Goal: Task Accomplishment & Management: Manage account settings

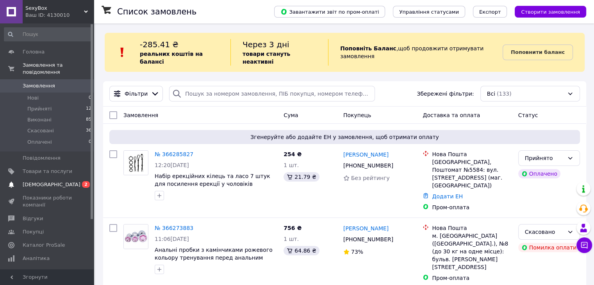
click at [52, 181] on span "[DEMOGRAPHIC_DATA]" at bounding box center [48, 184] width 50 height 7
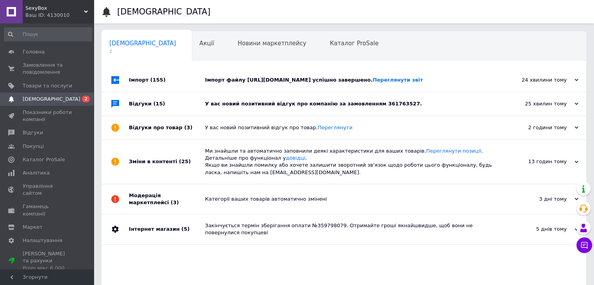
click at [278, 84] on div "Імпорт файлу https://www.shopeditor.com.ua/se_files/SexyBox38989D3D1B81.xml.gz …" at bounding box center [352, 80] width 295 height 7
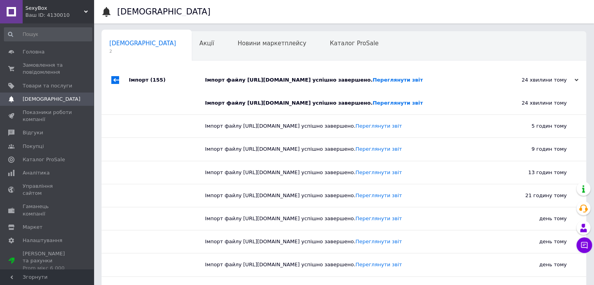
click at [282, 84] on div "Імпорт файлу https://www.shopeditor.com.ua/se_files/SexyBox38989D3D1B81.xml.gz …" at bounding box center [352, 80] width 295 height 7
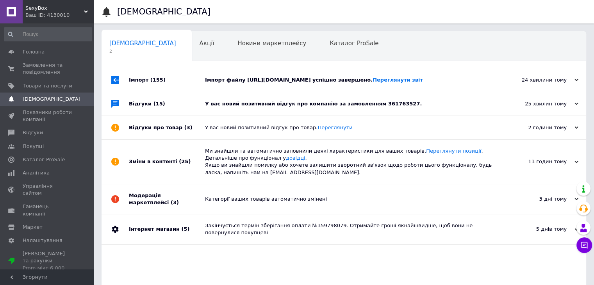
click at [283, 107] on div "У вас новий позитивний відгук про компанію за замовленням 361763527." at bounding box center [352, 103] width 295 height 7
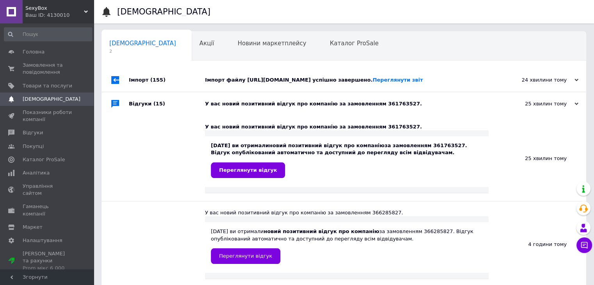
click at [283, 107] on div "У вас новий позитивний відгук про компанію за замовленням 361763527." at bounding box center [352, 103] width 295 height 7
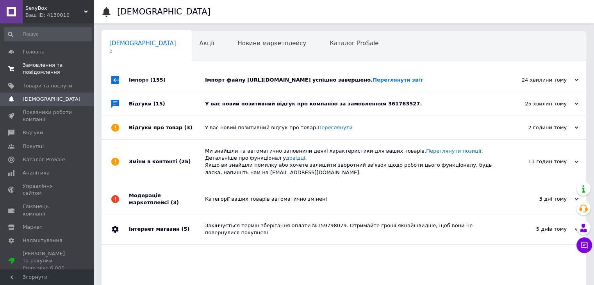
click at [60, 65] on span "Замовлення та повідомлення" at bounding box center [48, 69] width 50 height 14
